Goal: Information Seeking & Learning: Find specific fact

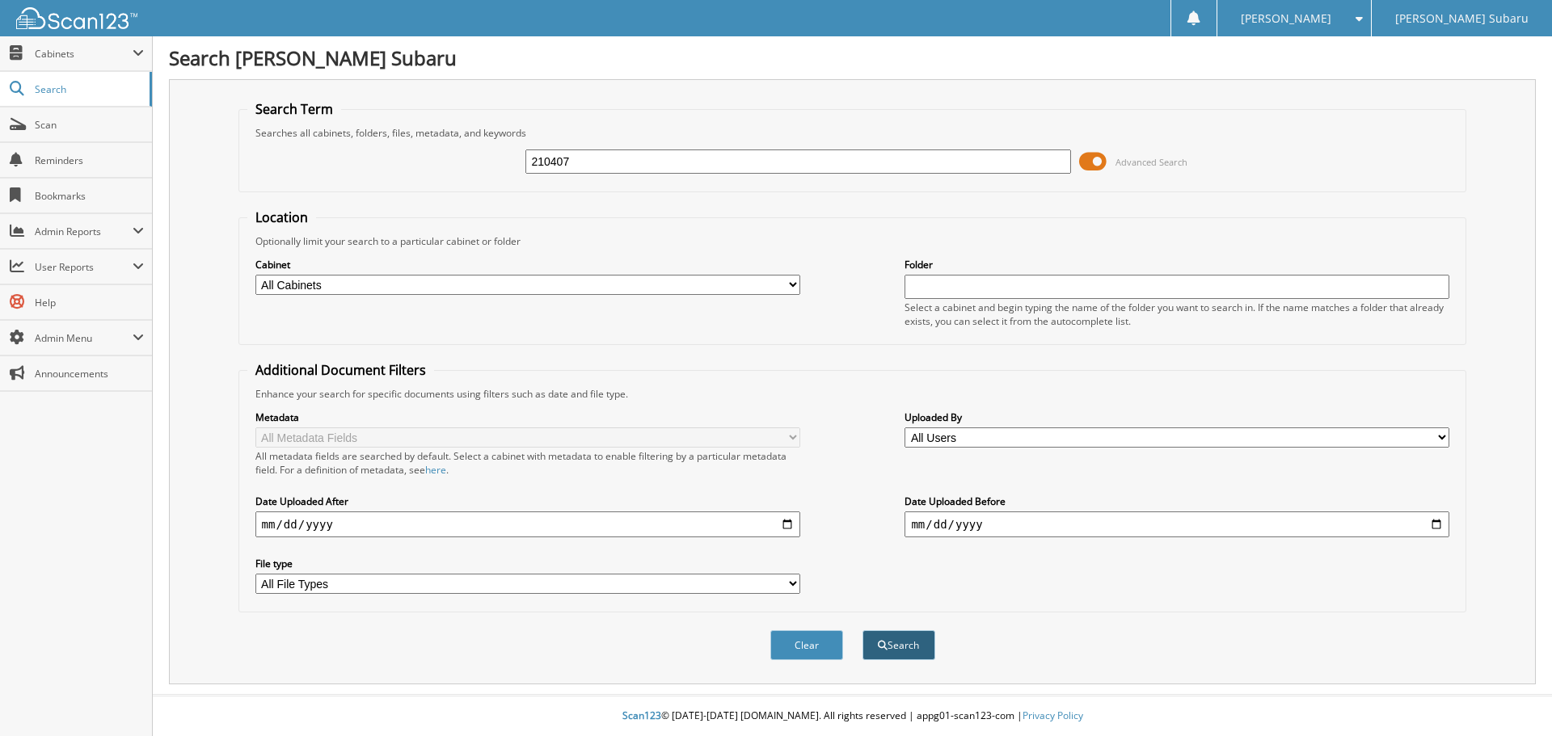
type input "210407"
click at [911, 644] on button "Search" at bounding box center [898, 645] width 73 height 30
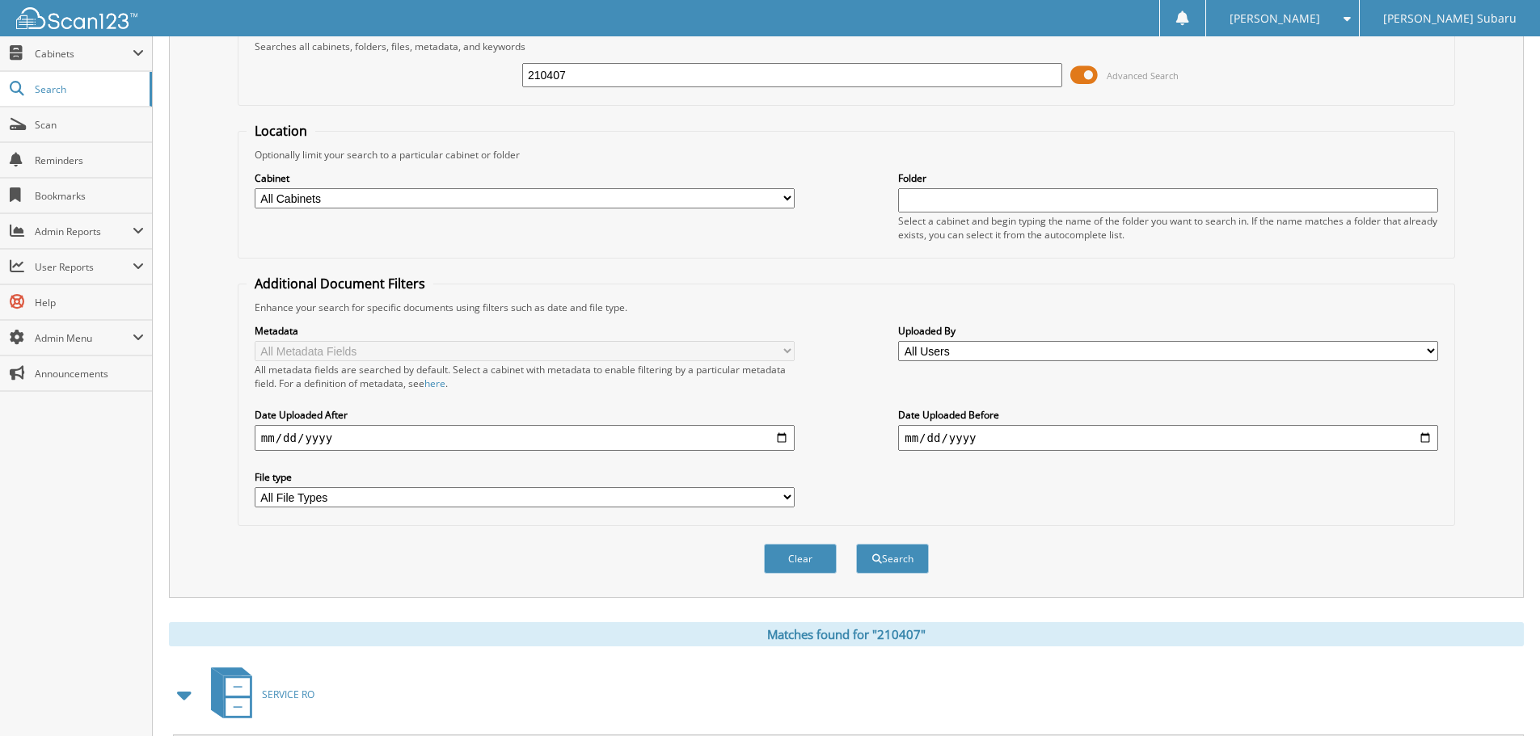
scroll to position [266, 0]
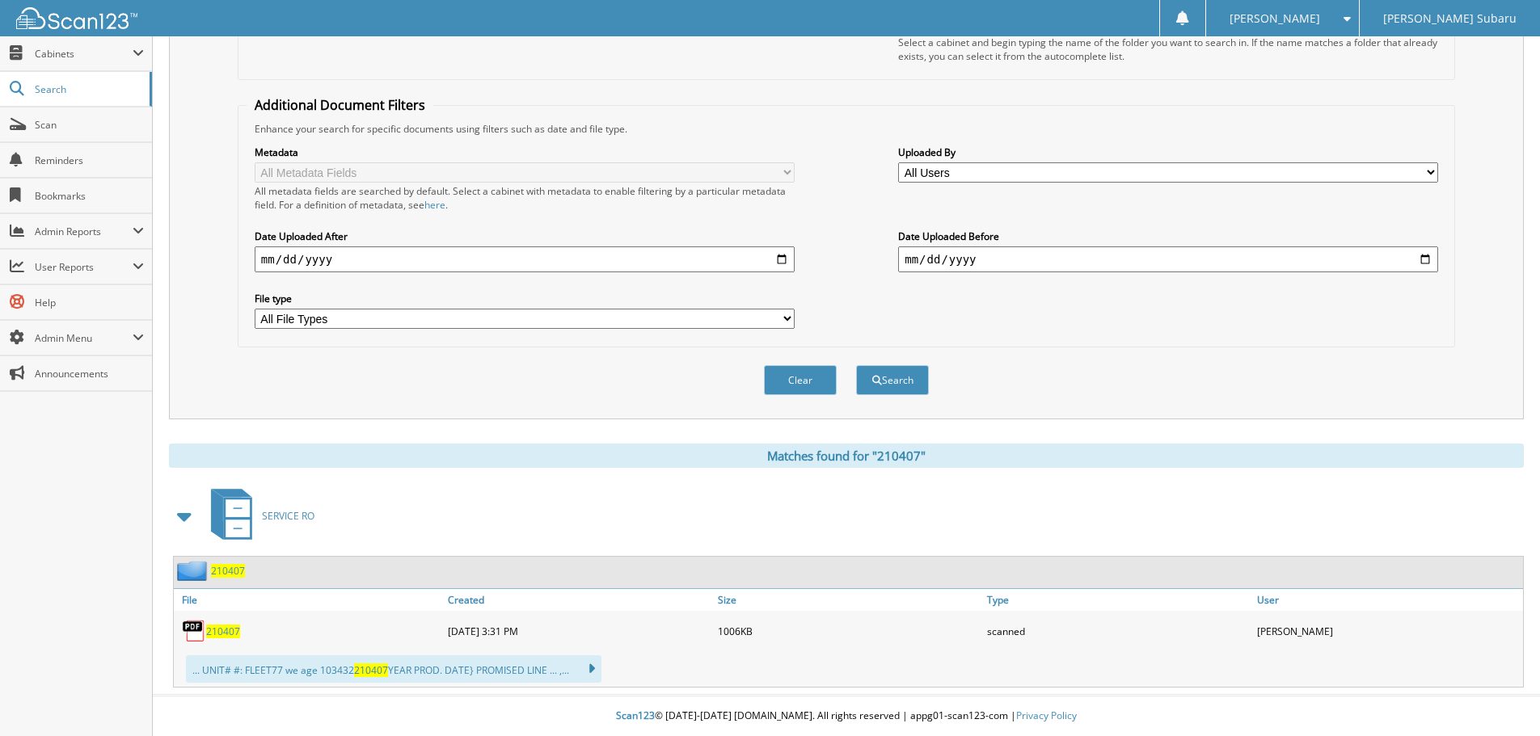
click at [241, 571] on span "210407" at bounding box center [228, 571] width 34 height 14
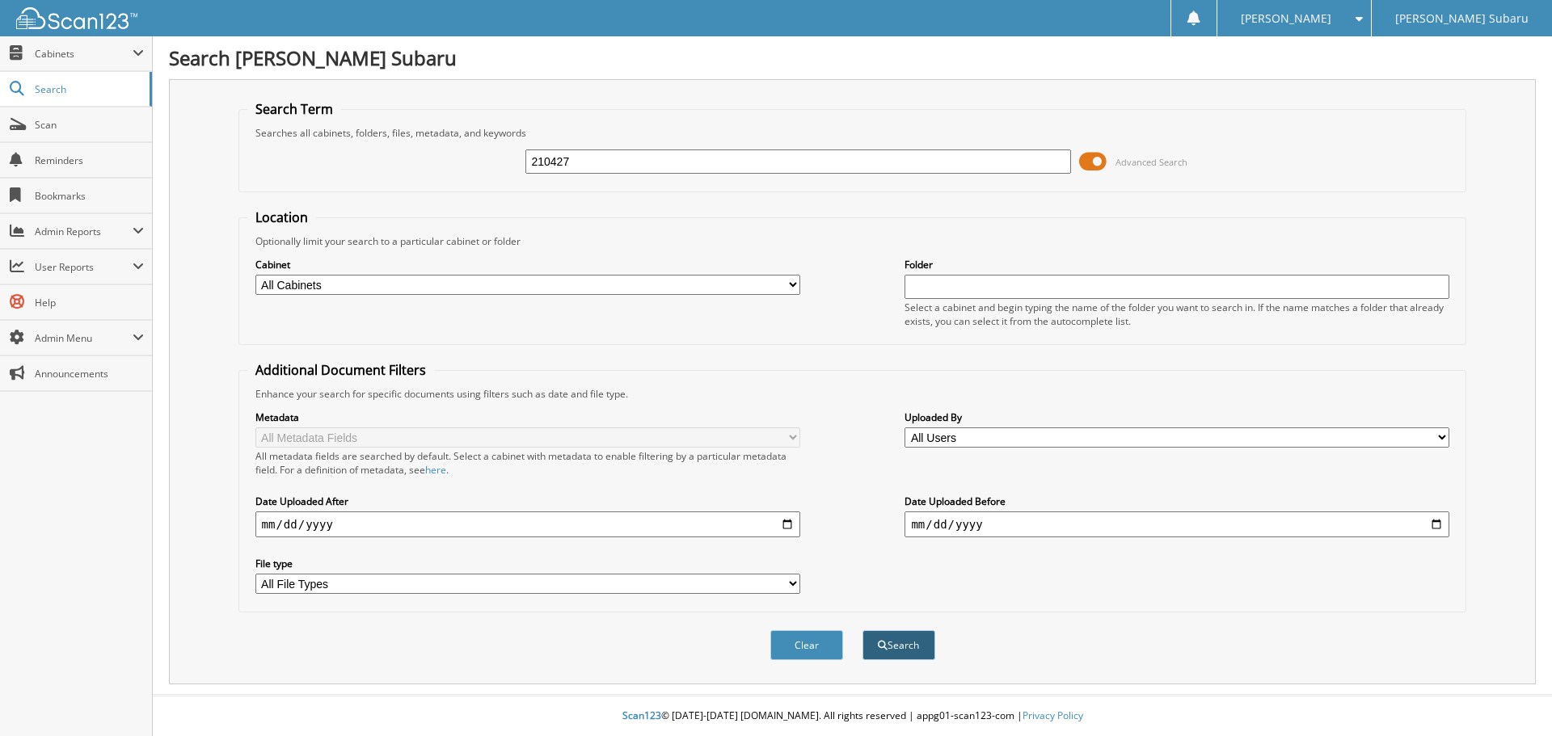
type input "210427"
click at [895, 643] on button "Search" at bounding box center [898, 645] width 73 height 30
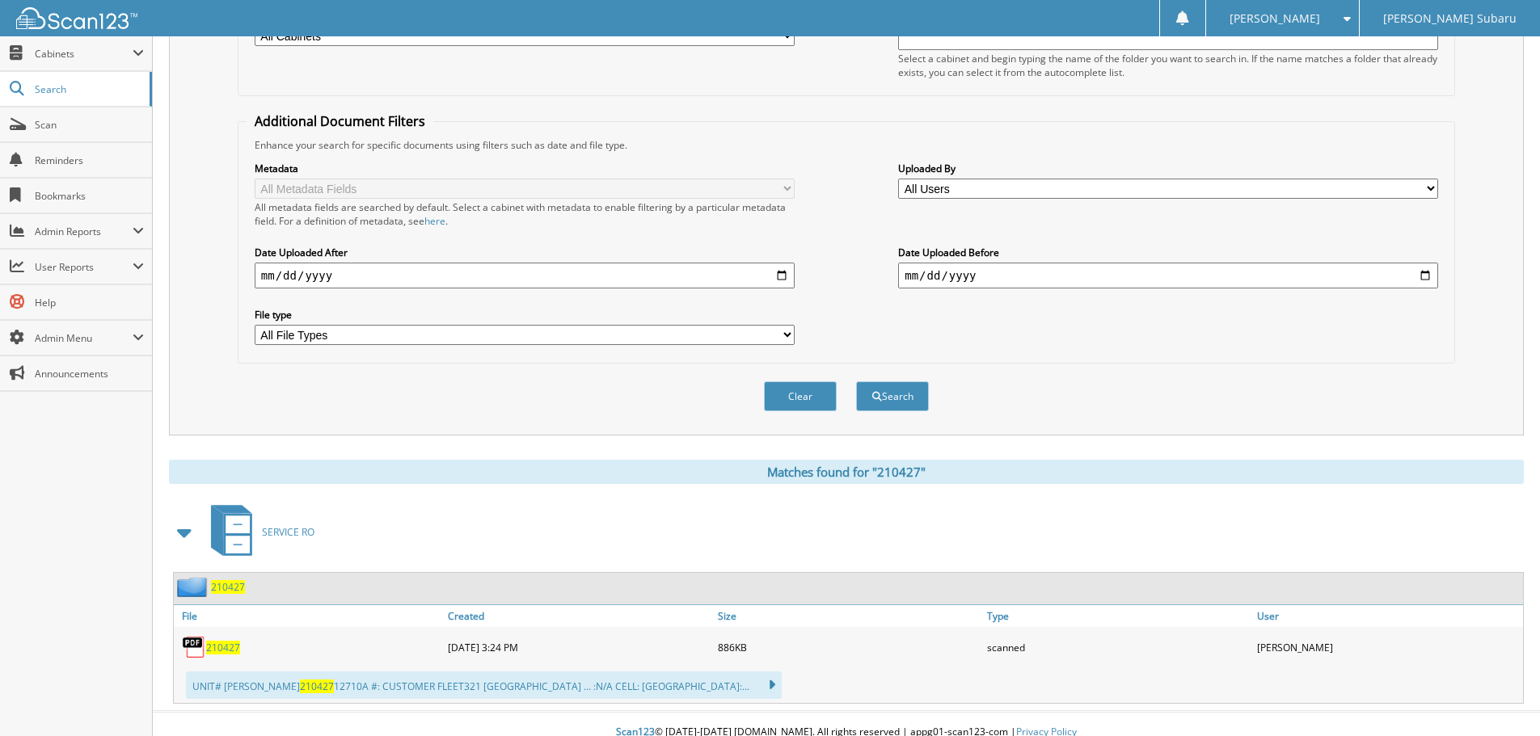
scroll to position [266, 0]
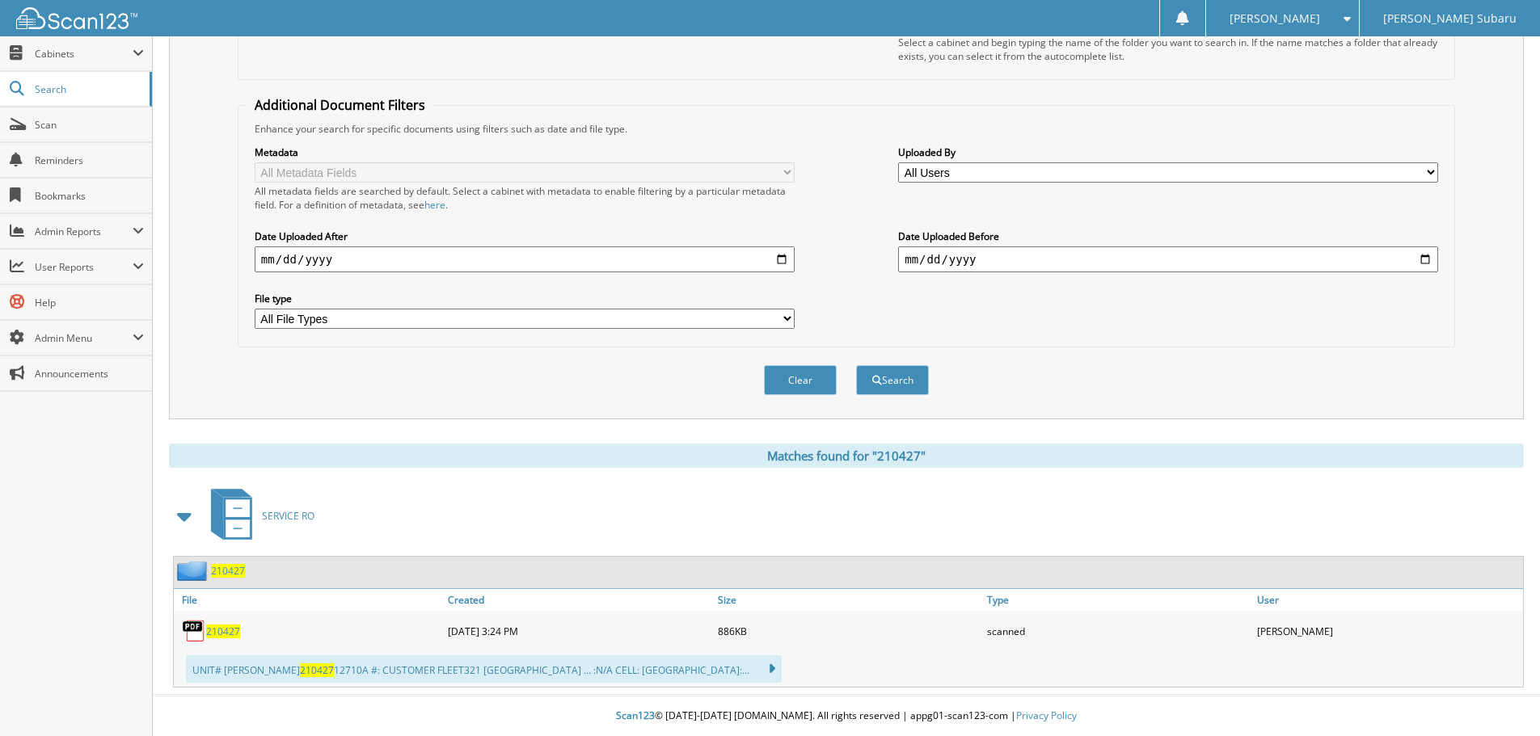
click at [230, 575] on span "210427" at bounding box center [228, 571] width 34 height 14
